Goal: Download file/media

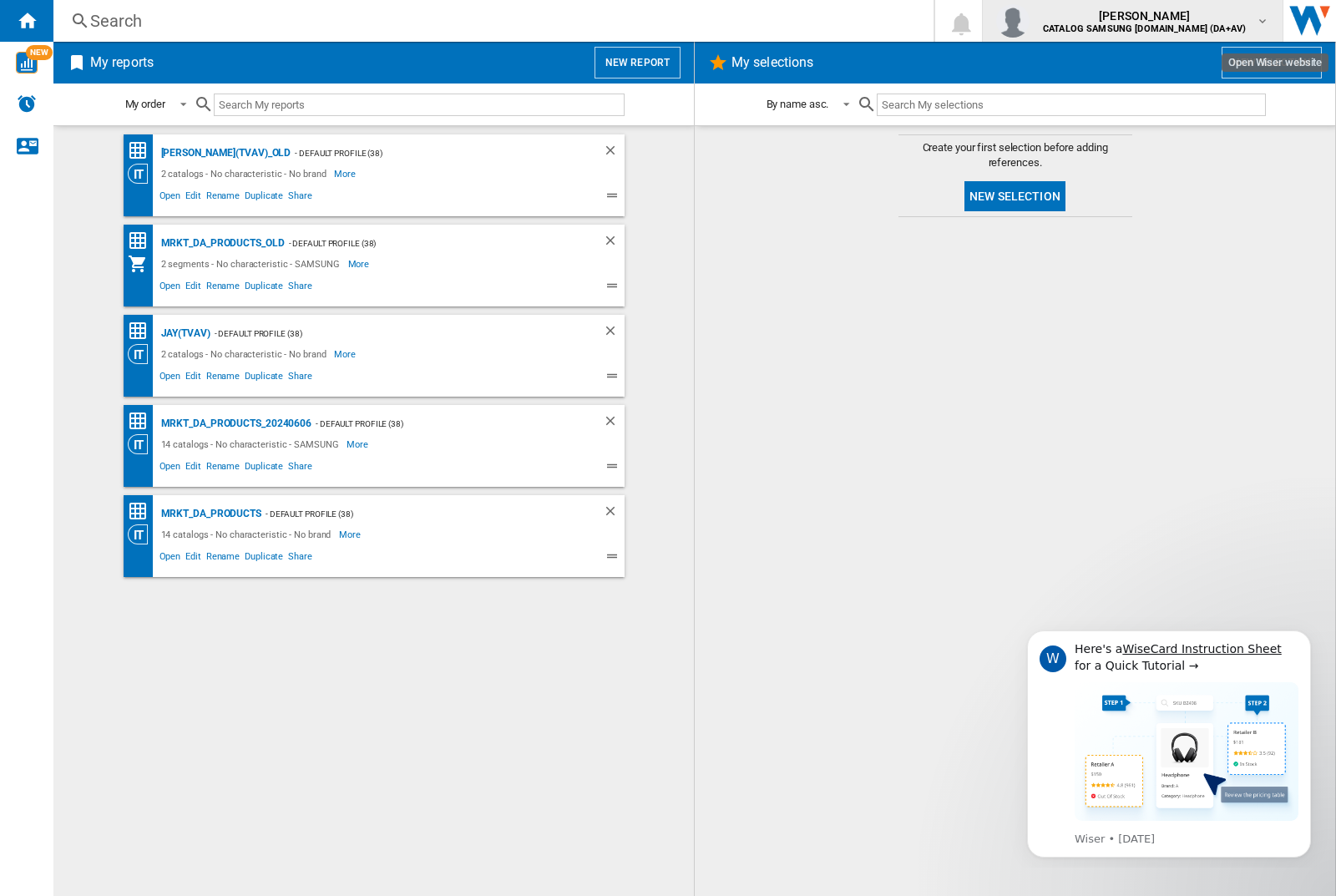
click at [1030, 21] on img "button" at bounding box center [1013, 21] width 33 height 33
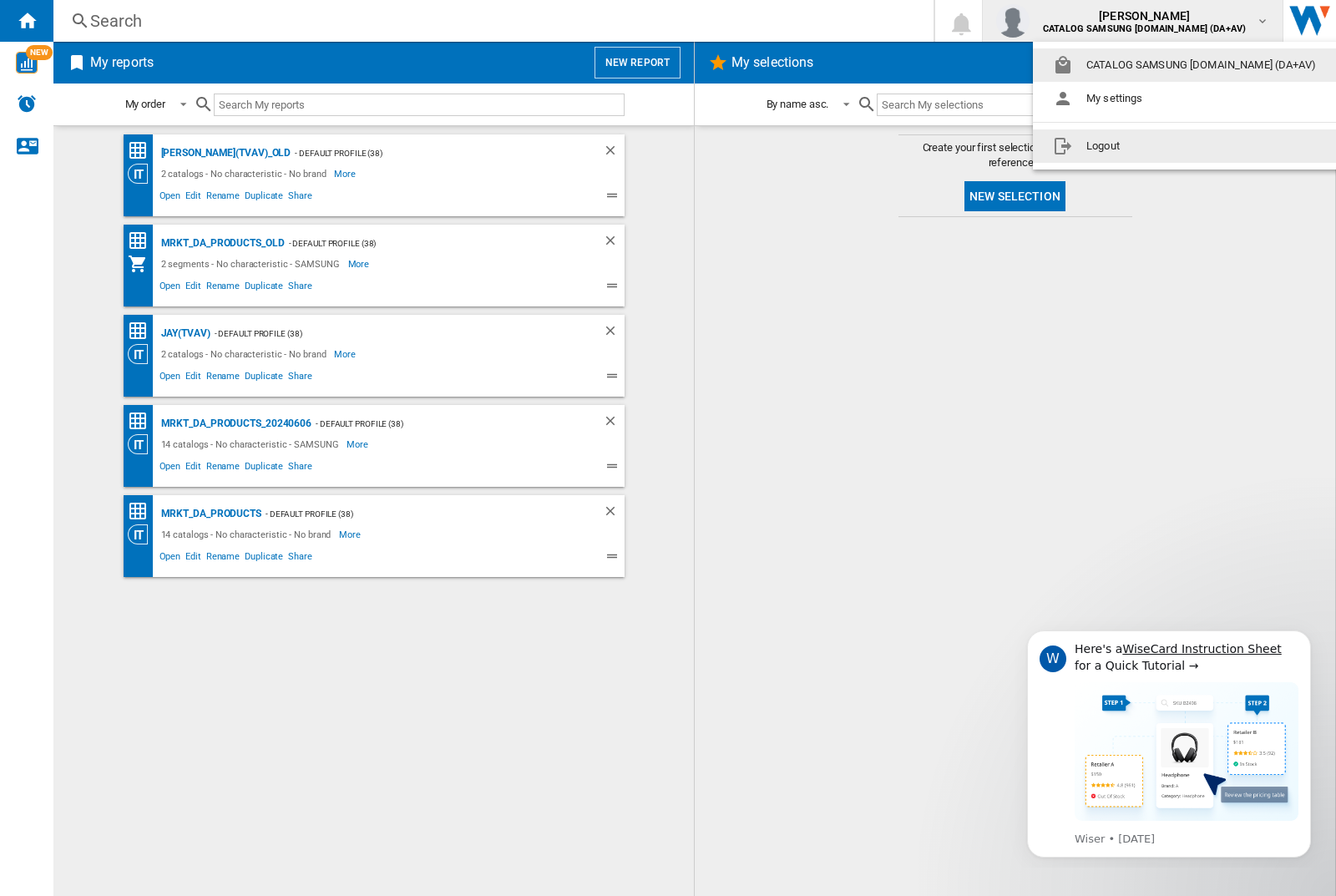
click at [1162, 146] on button "Logout" at bounding box center [1188, 146] width 310 height 33
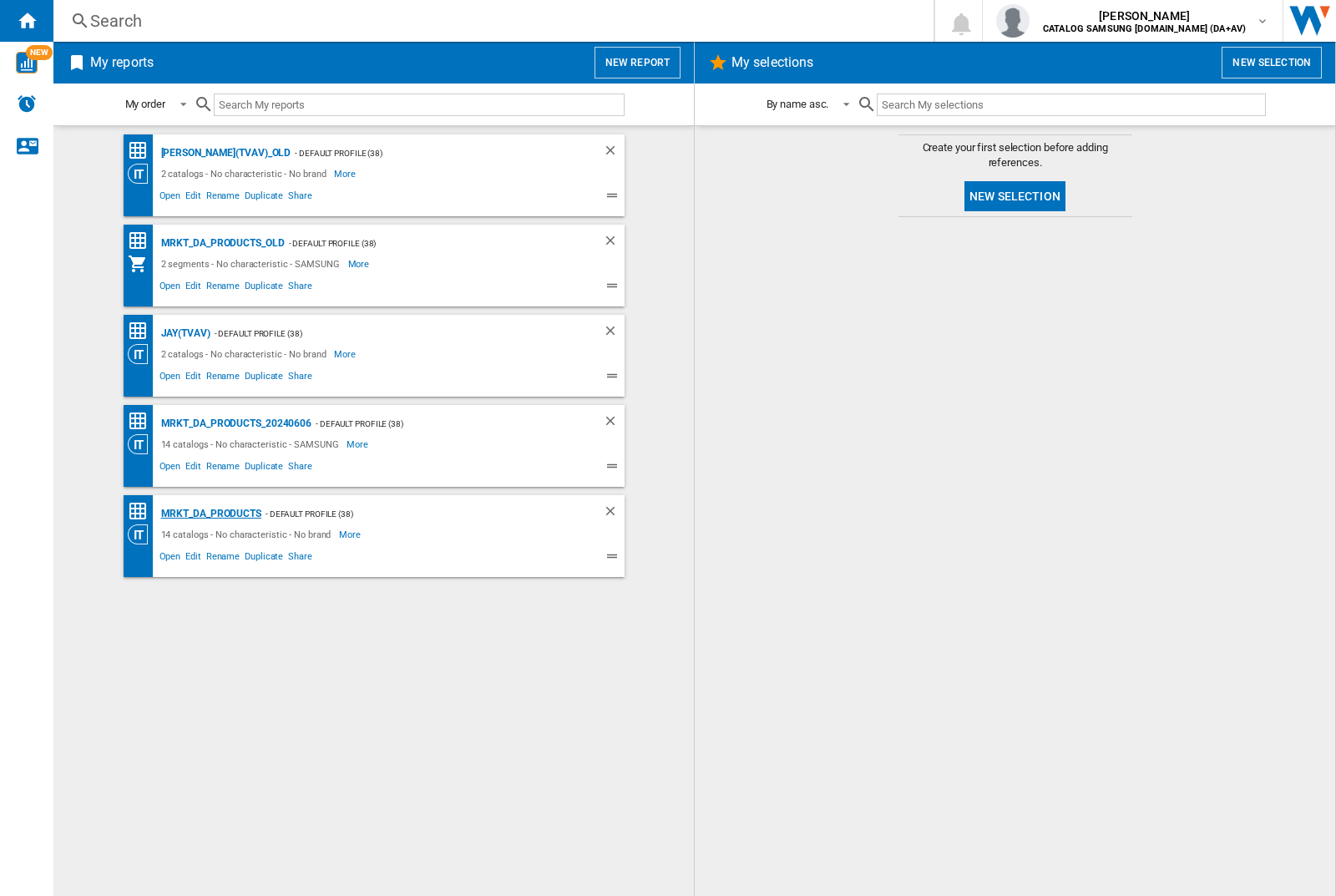
click at [210, 513] on div "MRKT_DA_PRODUCTS" at bounding box center [209, 514] width 105 height 21
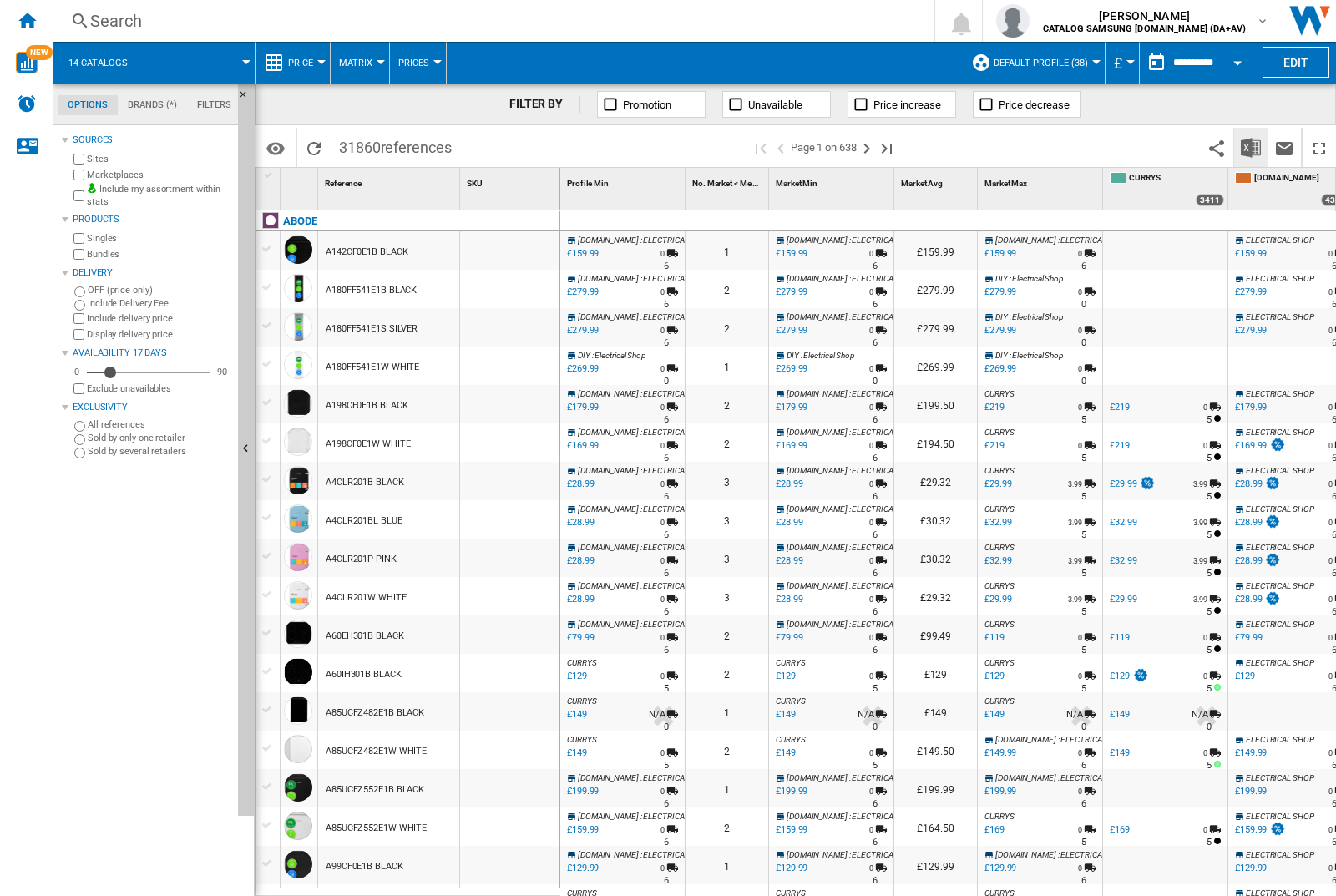
click at [1251, 146] on img "Download in Excel" at bounding box center [1251, 147] width 20 height 20
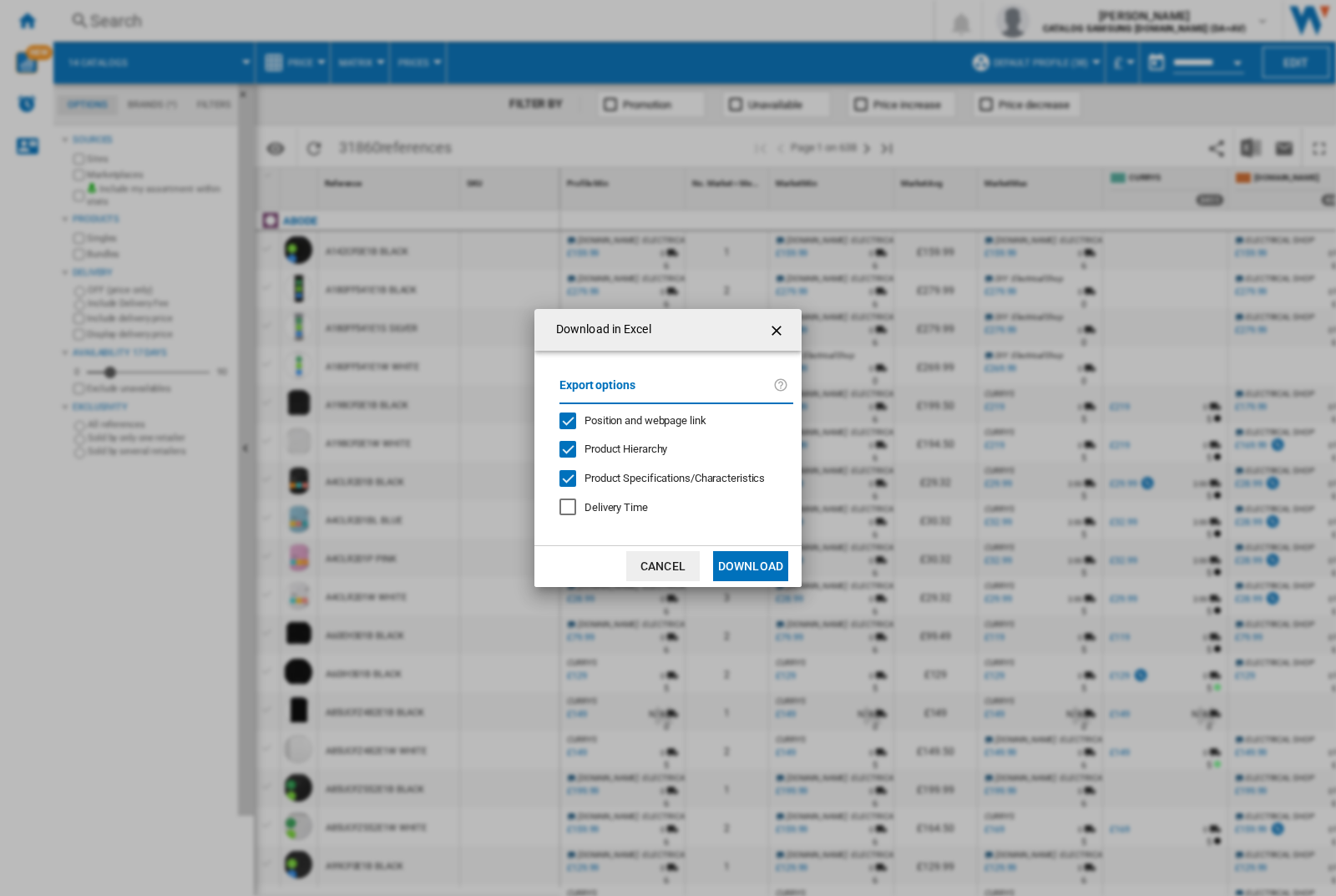
click at [634, 419] on span "Position and webpage link" at bounding box center [645, 420] width 122 height 12
click at [751, 566] on button "Download" at bounding box center [751, 566] width 75 height 30
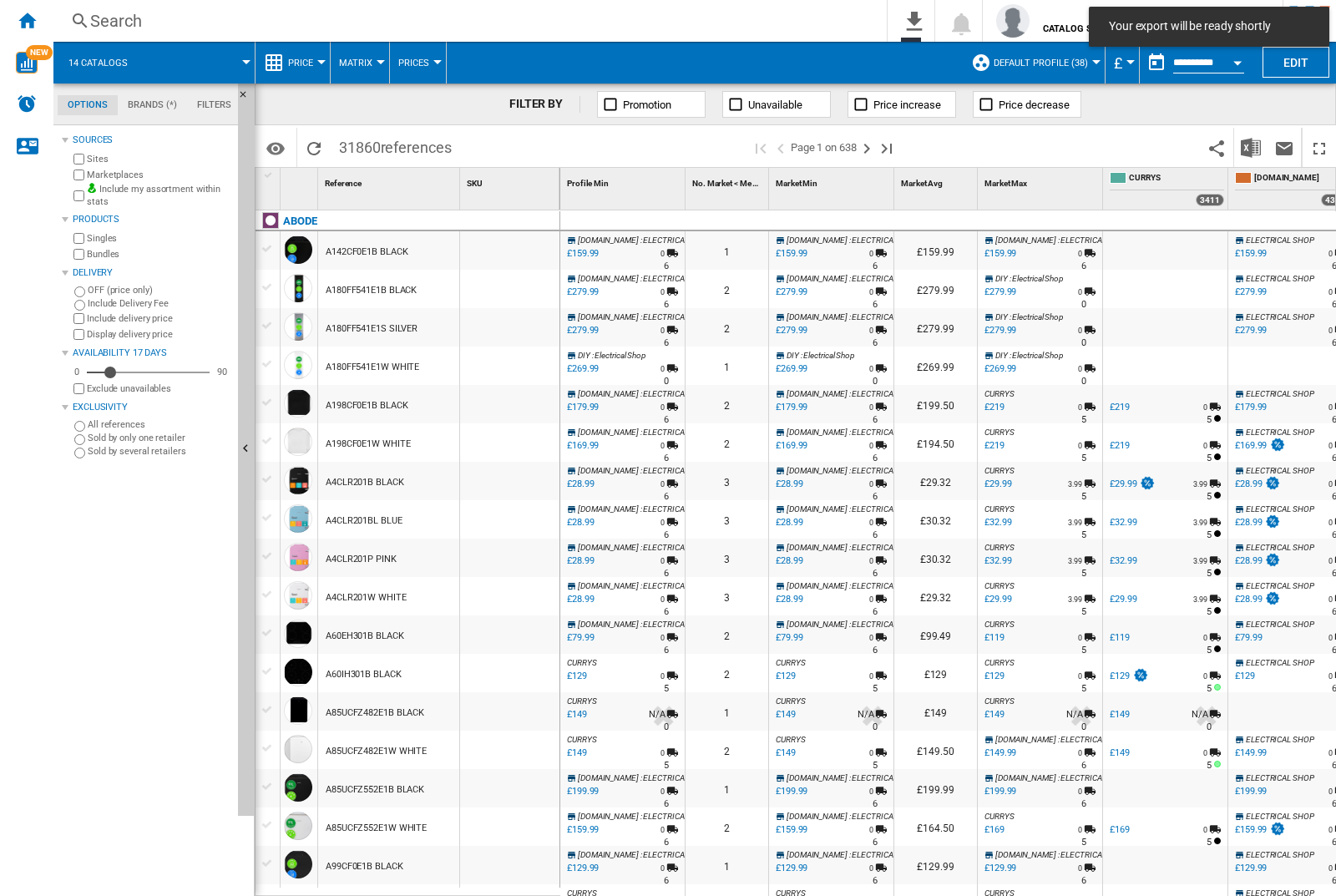
click at [515, 247] on div at bounding box center [510, 250] width 99 height 38
